Goal: Task Accomplishment & Management: Manage account settings

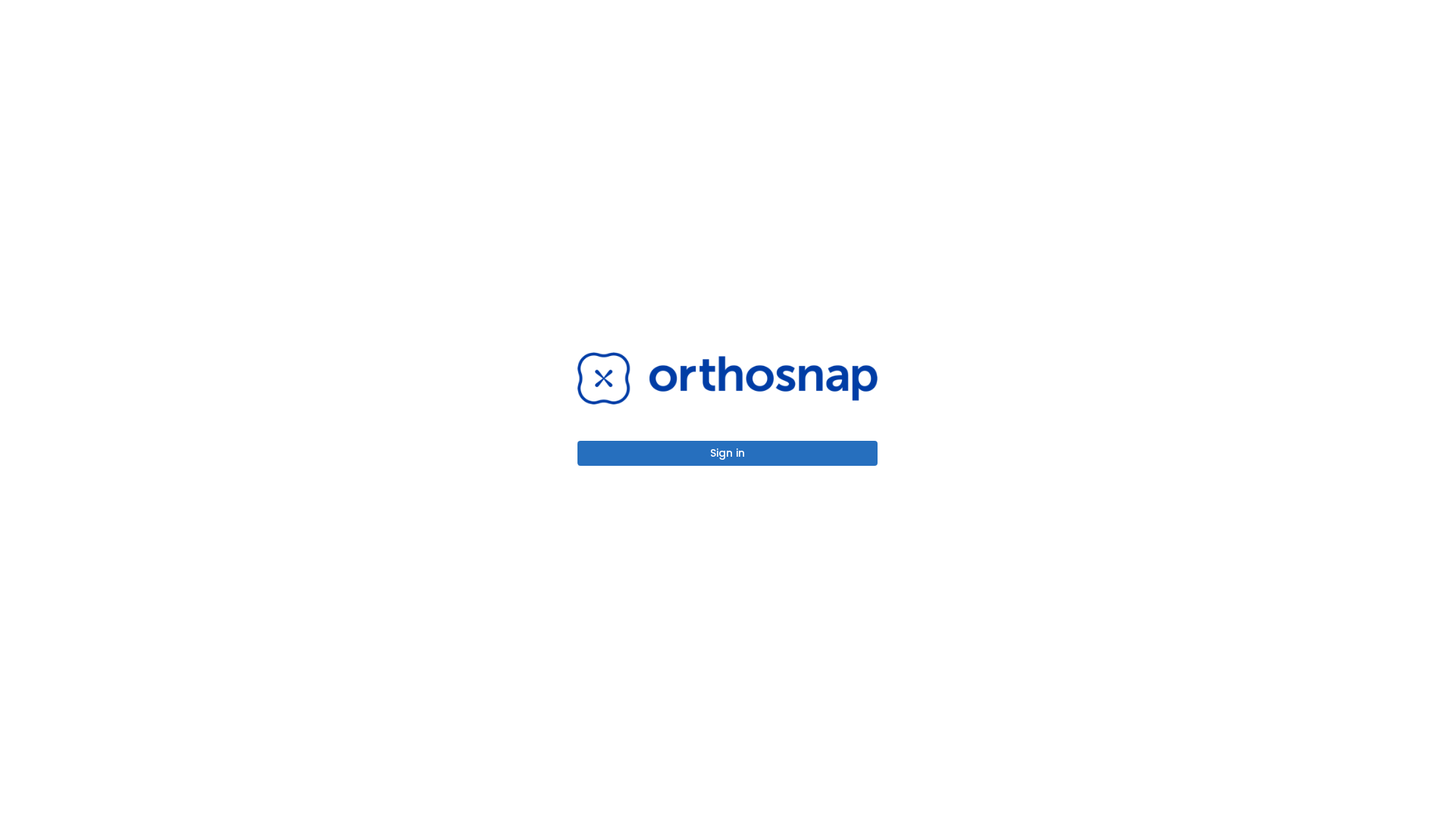
click at [728, 453] on button "Sign in" at bounding box center [727, 453] width 300 height 25
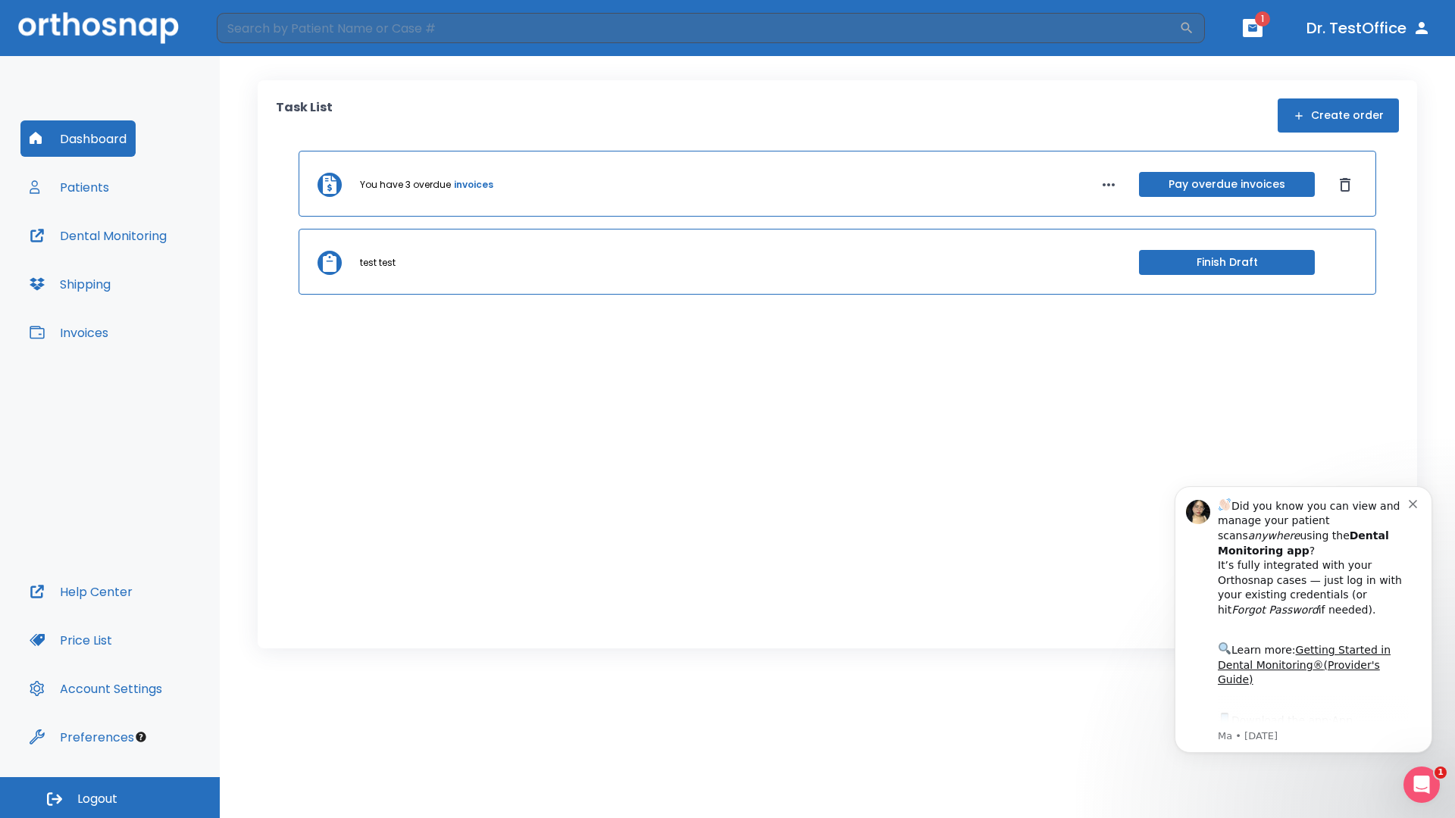
click at [110, 798] on span "Logout" at bounding box center [97, 799] width 40 height 17
